Goal: Information Seeking & Learning: Understand process/instructions

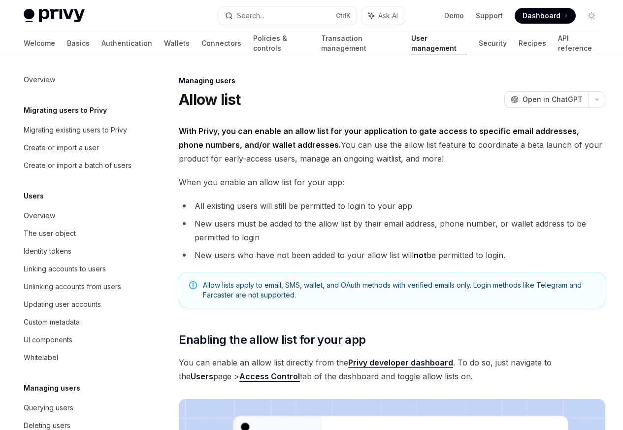
scroll to position [139, 0]
